Goal: Information Seeking & Learning: Learn about a topic

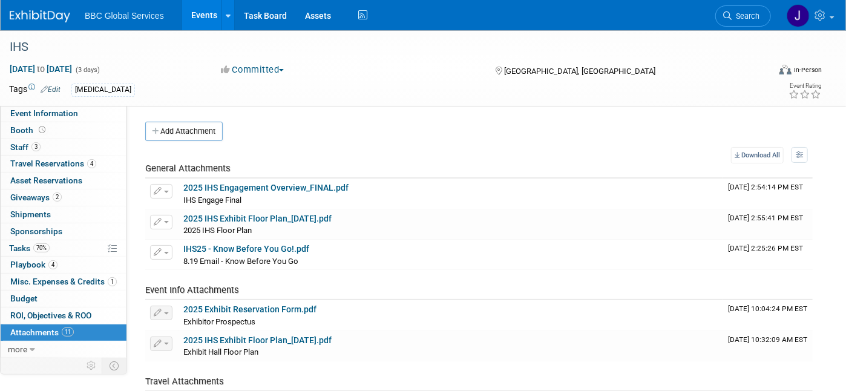
click at [45, 17] on img at bounding box center [40, 16] width 61 height 12
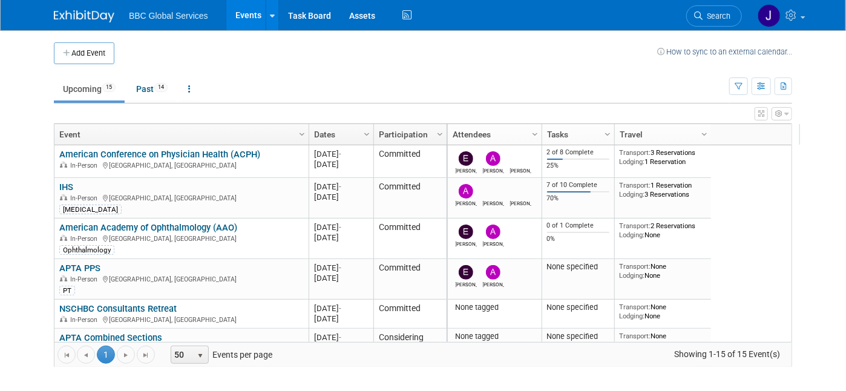
click at [165, 157] on link "American Conference on Physician Health (ACPH)" at bounding box center [159, 154] width 201 height 11
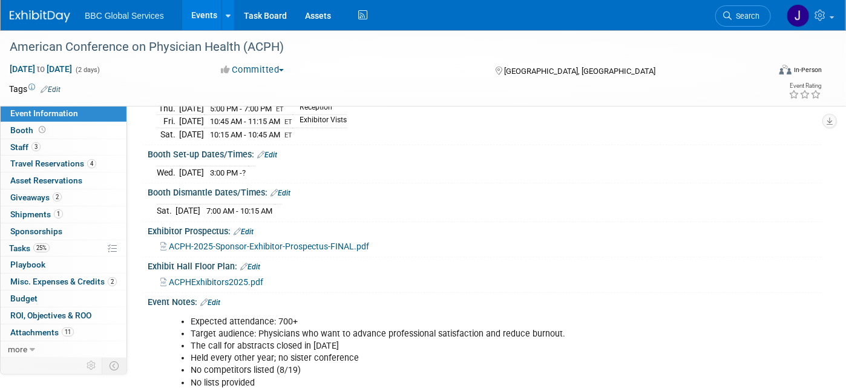
scroll to position [213, 0]
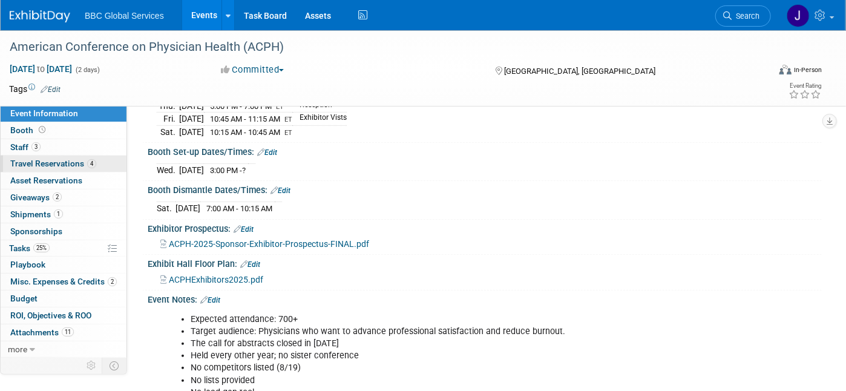
click at [59, 166] on span "Travel Reservations 4" at bounding box center [53, 164] width 86 height 10
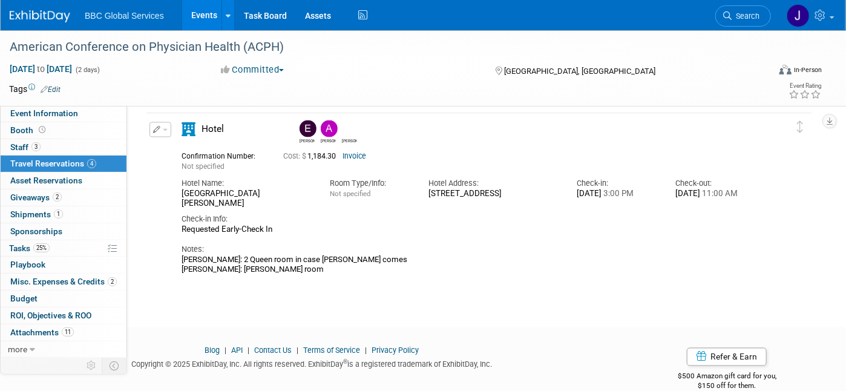
scroll to position [923, 0]
click at [352, 157] on link "Invoice" at bounding box center [355, 155] width 24 height 8
click at [33, 212] on span "Shipments 1" at bounding box center [36, 214] width 53 height 10
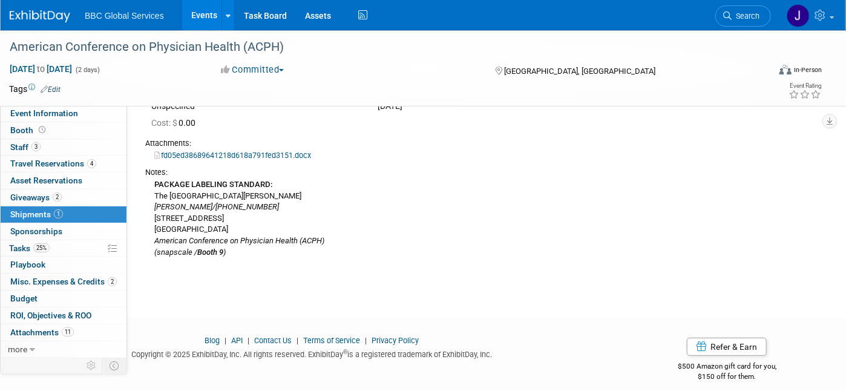
scroll to position [127, 0]
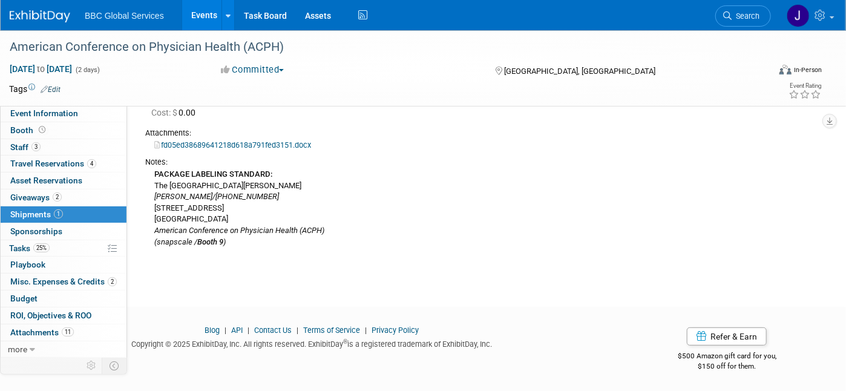
click at [204, 144] on link "fd05ed38689641218d618a791fed3151.docx" at bounding box center [232, 144] width 157 height 9
click at [47, 111] on span "Event Information" at bounding box center [44, 113] width 68 height 10
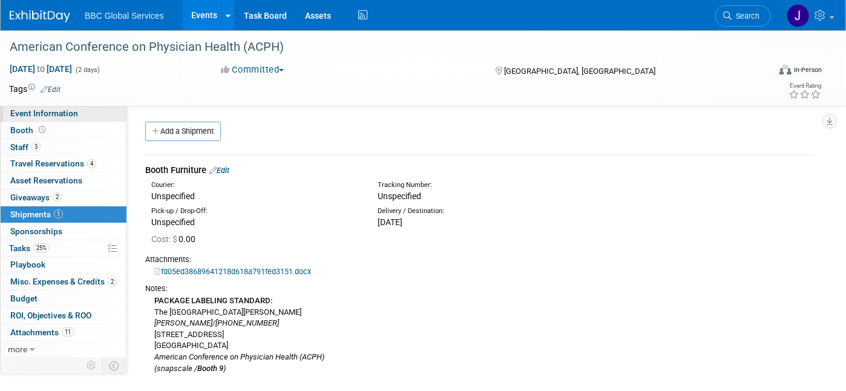
click at [47, 111] on span "Event Information" at bounding box center [44, 113] width 68 height 10
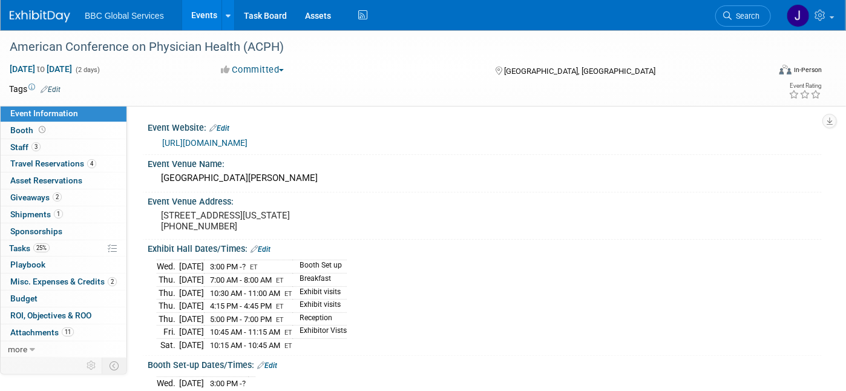
scroll to position [2, 0]
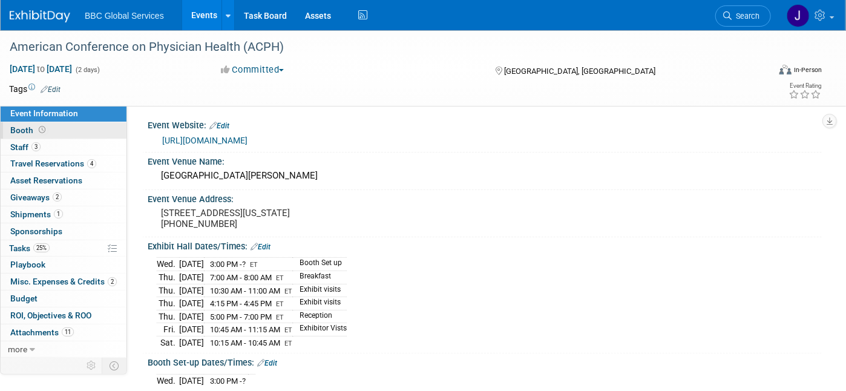
click at [65, 125] on link "Booth" at bounding box center [64, 130] width 126 height 16
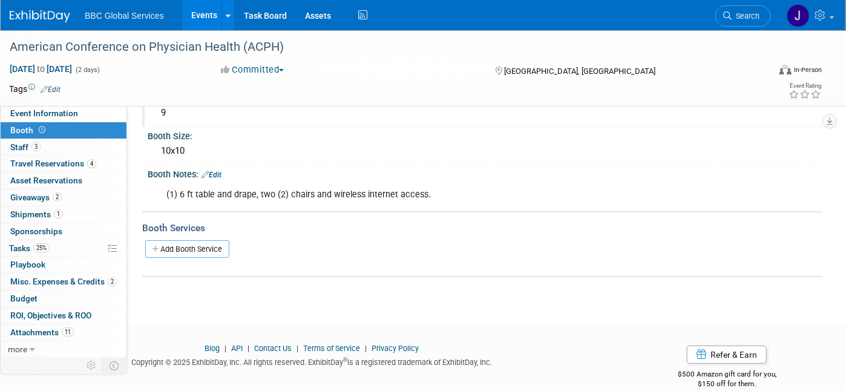
scroll to position [96, 0]
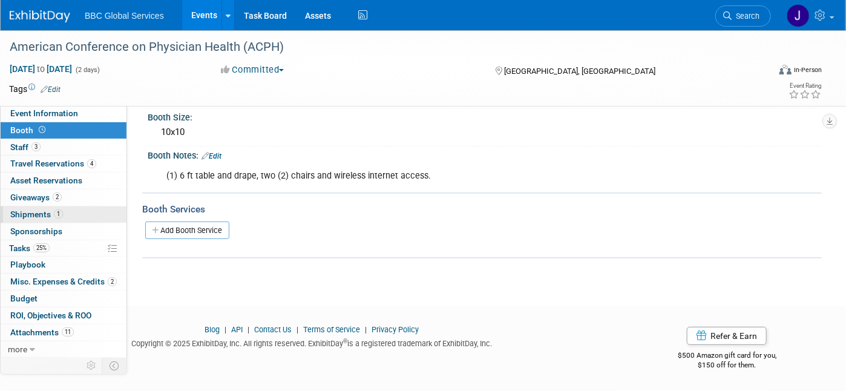
click at [39, 217] on span "Shipments 1" at bounding box center [36, 214] width 53 height 10
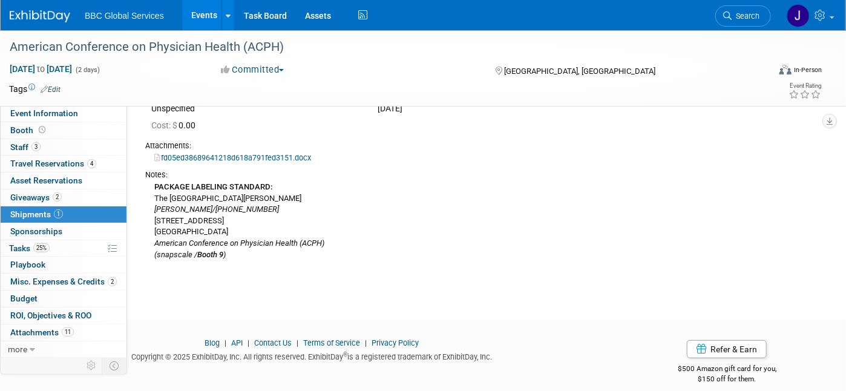
scroll to position [127, 0]
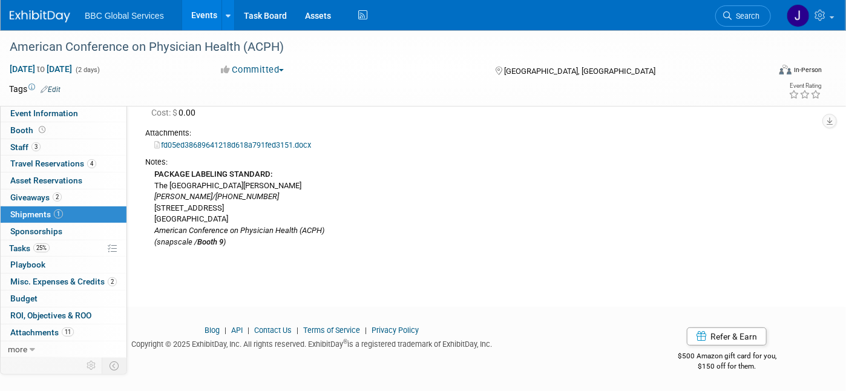
click at [58, 16] on img at bounding box center [40, 16] width 61 height 12
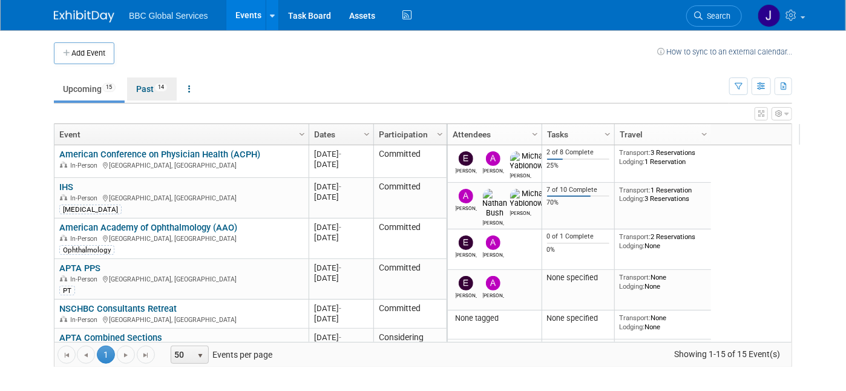
click at [140, 88] on link "Past 14" at bounding box center [152, 88] width 50 height 23
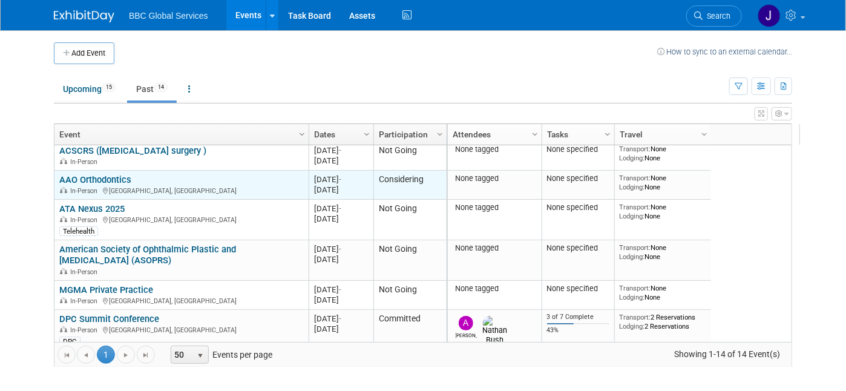
scroll to position [301, 0]
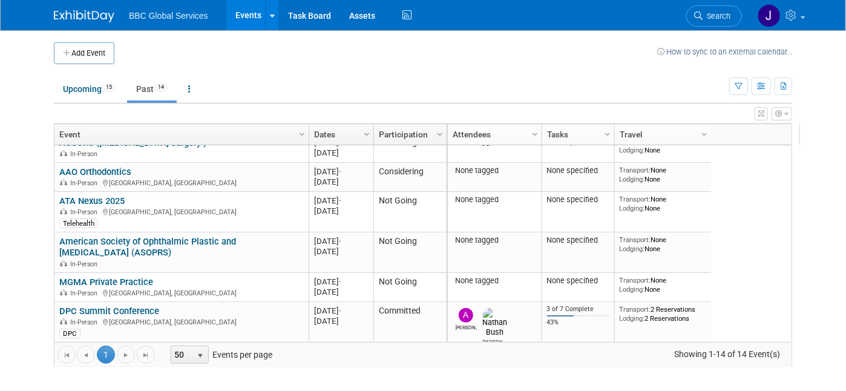
click at [140, 307] on link "DPC Summit Conference" at bounding box center [109, 311] width 100 height 11
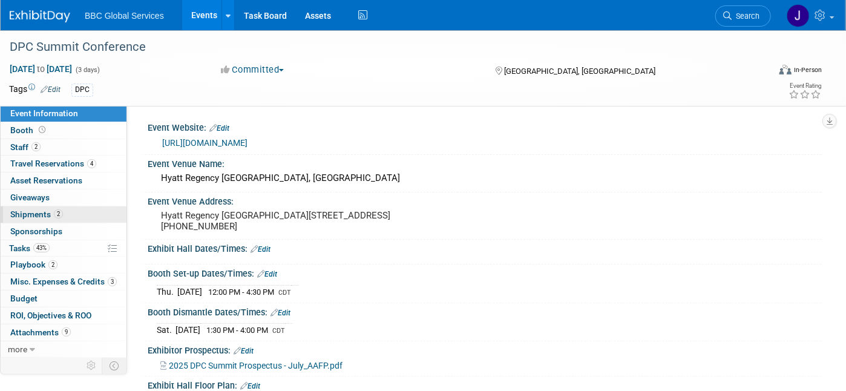
click at [27, 219] on link "2 Shipments 2" at bounding box center [64, 214] width 126 height 16
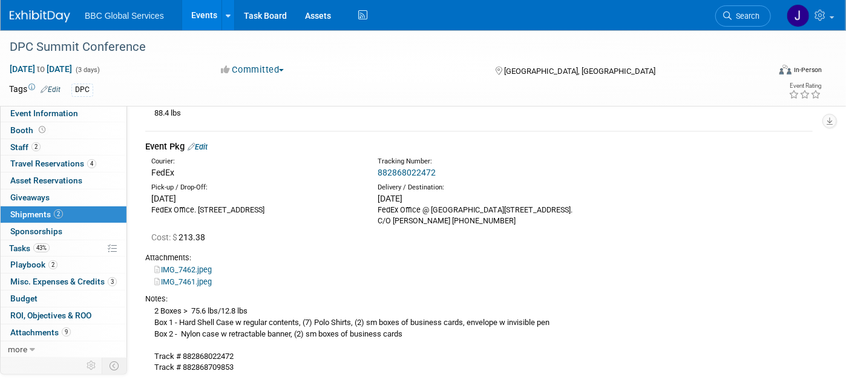
scroll to position [265, 0]
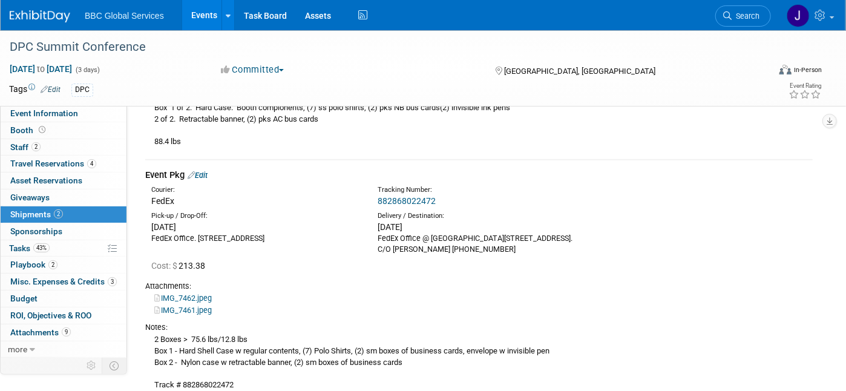
click at [42, 15] on img at bounding box center [40, 16] width 61 height 12
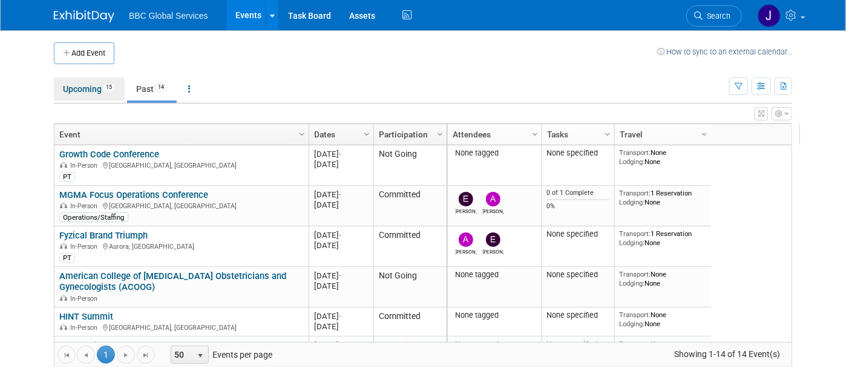
click at [87, 83] on link "Upcoming 15" at bounding box center [89, 88] width 71 height 23
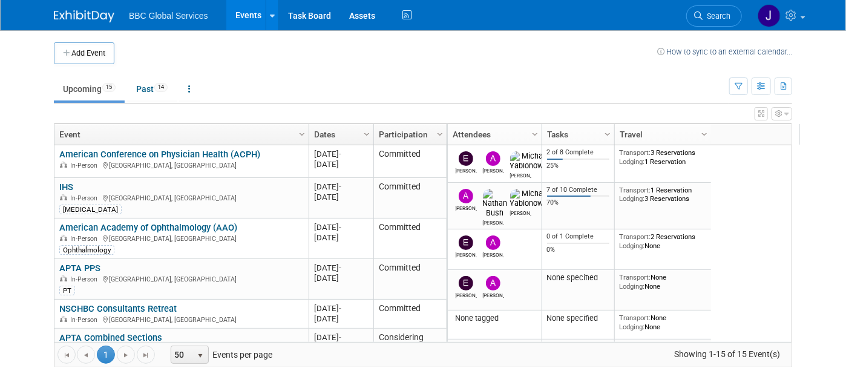
click at [143, 151] on link "American Conference on Physician Health (ACPH)" at bounding box center [159, 154] width 201 height 11
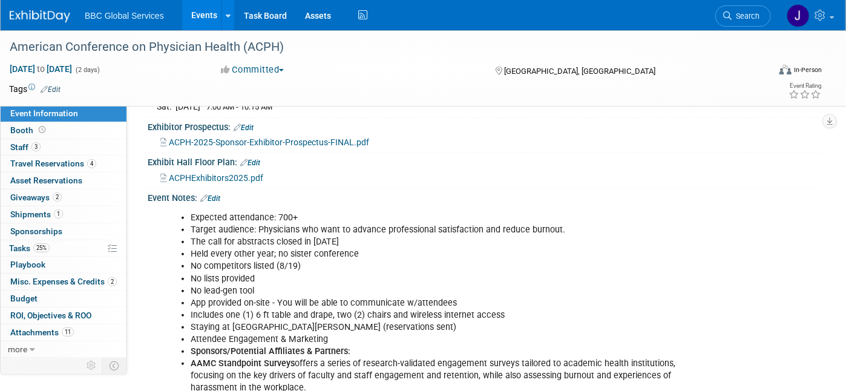
scroll to position [368, 0]
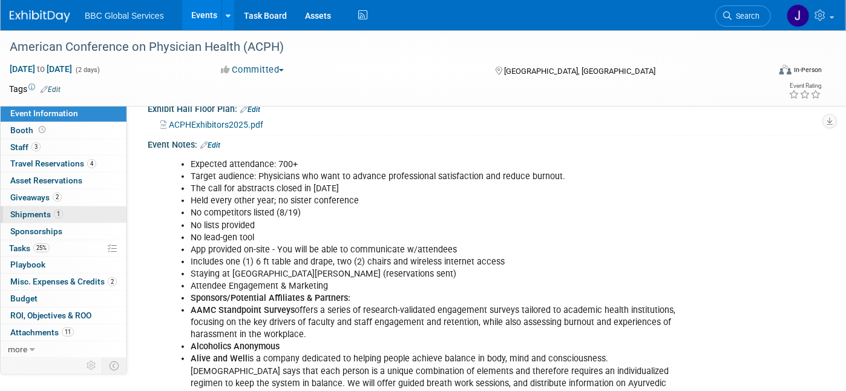
click at [39, 215] on span "Shipments 1" at bounding box center [36, 214] width 53 height 10
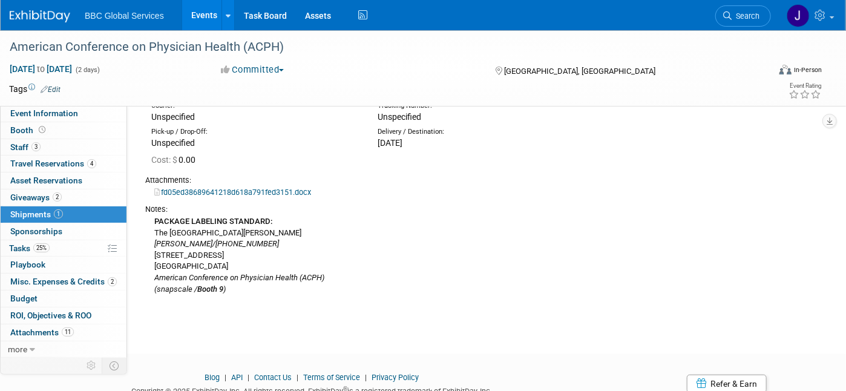
scroll to position [124, 0]
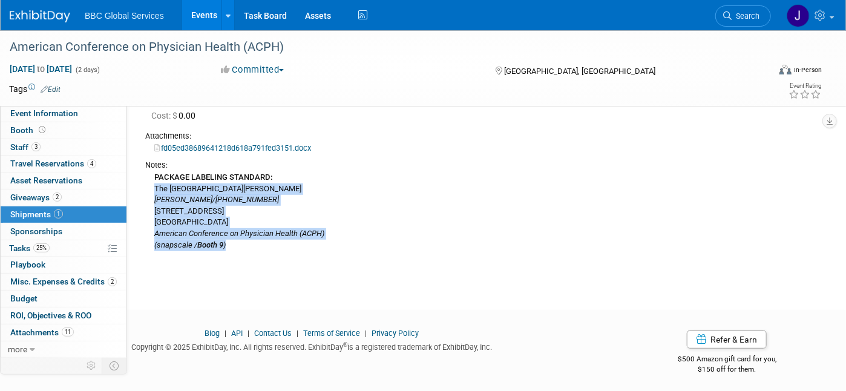
drag, startPoint x: 154, startPoint y: 187, endPoint x: 323, endPoint y: 255, distance: 182.0
click at [324, 255] on td "Booth Furniture Edit Courier: Unspecified Tracking Number: Unspecified Cost: $ …" at bounding box center [479, 146] width 668 height 231
copy div "The Westin Copley Place Hotel Alex Corrigan/908-291-2896 10 Huntington Avenue B…"
